Goal: Register for event/course

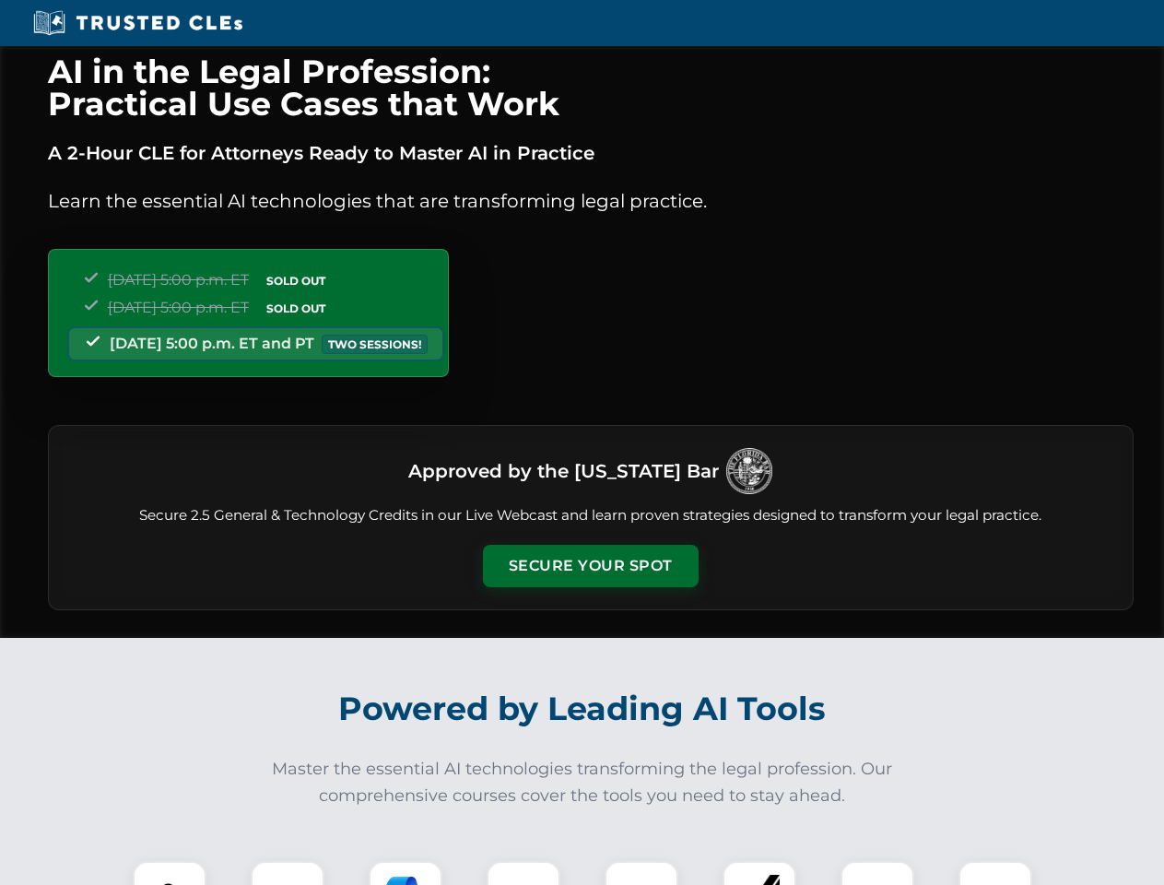
click at [590, 566] on button "Secure Your Spot" at bounding box center [591, 566] width 216 height 42
click at [170, 873] on img at bounding box center [169, 897] width 53 height 53
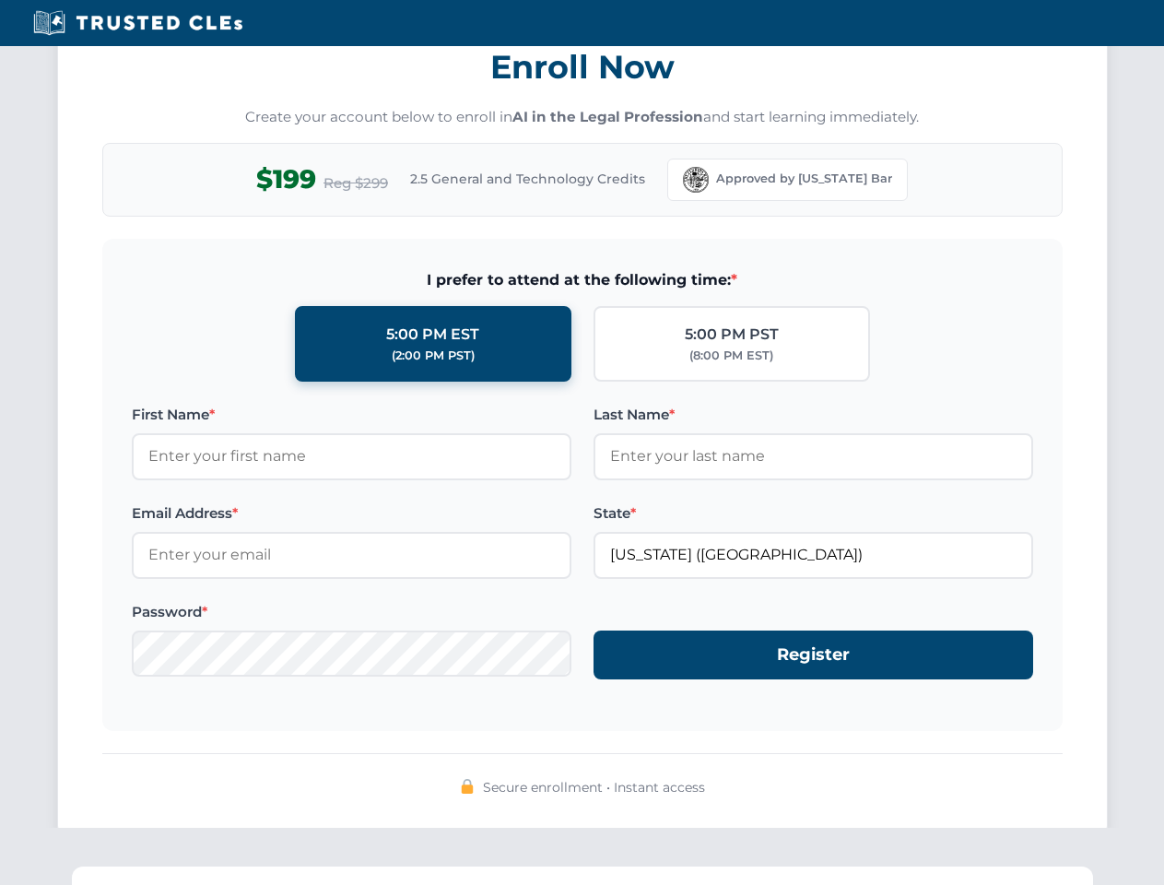
scroll to position [1810, 0]
